Goal: Task Accomplishment & Management: Manage account settings

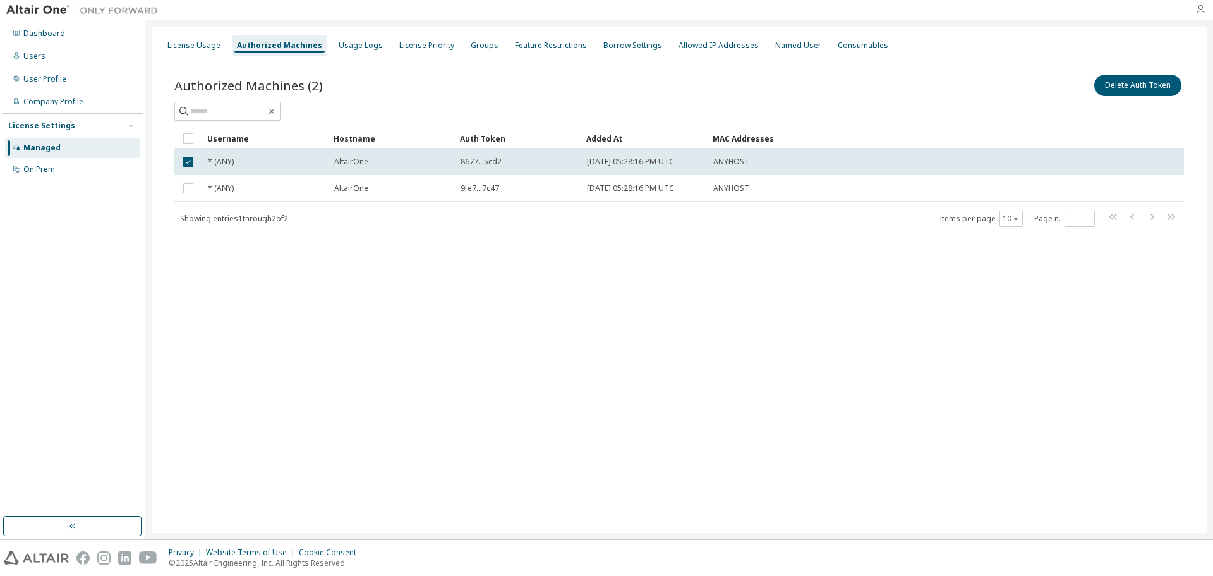
click at [1197, 13] on icon "button" at bounding box center [1201, 9] width 10 height 10
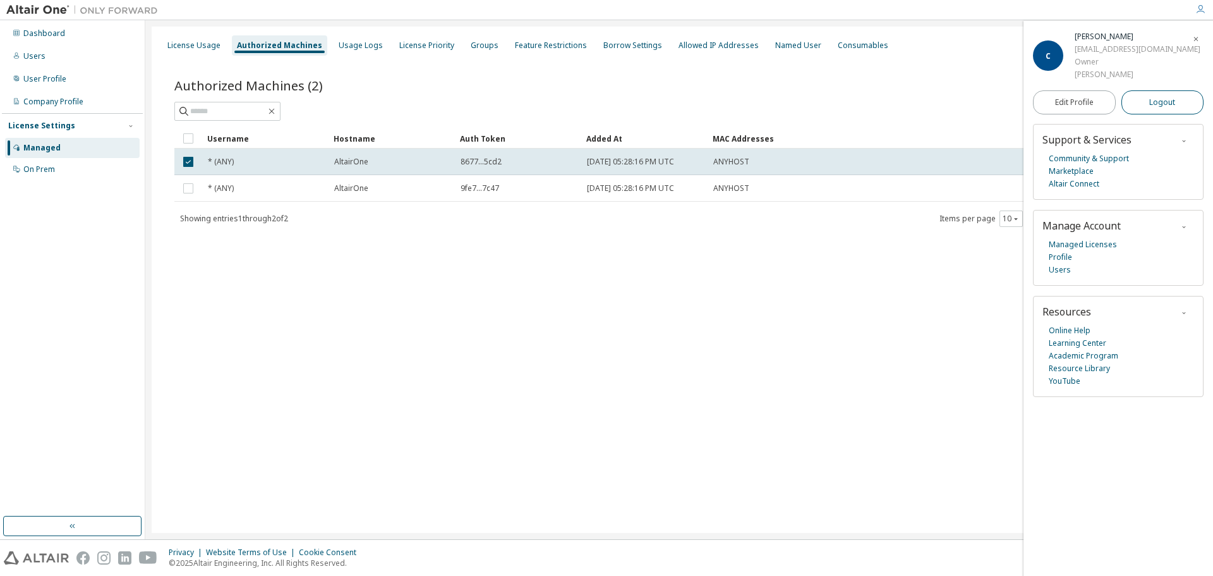
click at [1168, 103] on span "Logout" at bounding box center [1163, 102] width 26 height 13
